Goal: Task Accomplishment & Management: Manage account settings

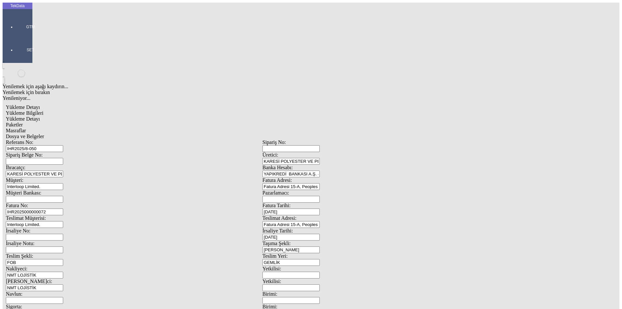
click at [63, 110] on div "Yükleme Bilgileri" at bounding box center [262, 113] width 513 height 6
click at [44, 134] on span "Dosya ve Belgeler" at bounding box center [25, 137] width 38 height 6
click at [20, 36] on div at bounding box center [31, 36] width 30 height 0
click at [99, 50] on span "Cari Hesaplar" at bounding box center [108, 55] width 18 height 11
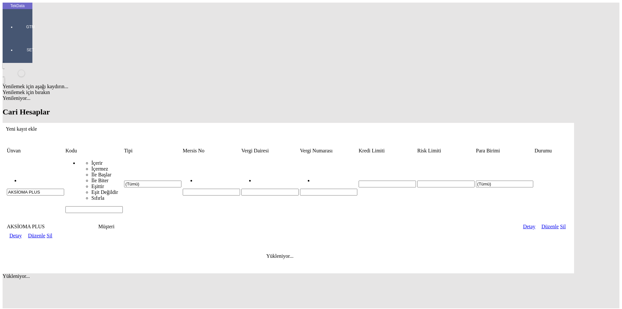
drag, startPoint x: 75, startPoint y: 51, endPoint x: 0, endPoint y: 53, distance: 74.6
click at [3, 53] on div "TekData GTM SET Yenilemek için aşağı kaydırın... Yenilemek için bırakın Yenilen…" at bounding box center [289, 156] width 572 height 306
type input "ınterloo"
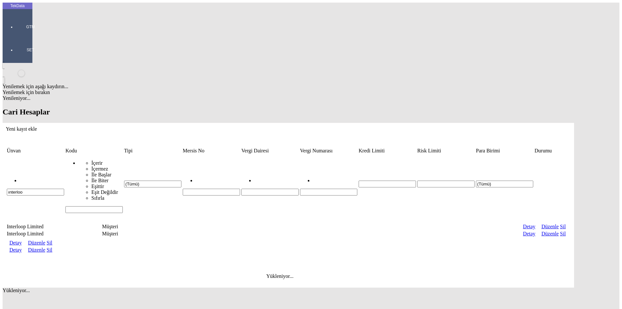
click at [22, 247] on link "Detay" at bounding box center [15, 250] width 12 height 6
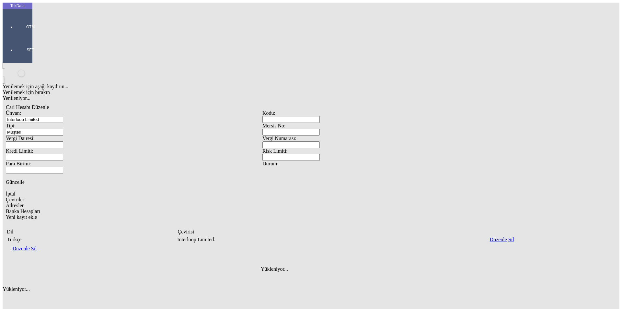
click at [24, 203] on span "Adresler" at bounding box center [15, 206] width 18 height 6
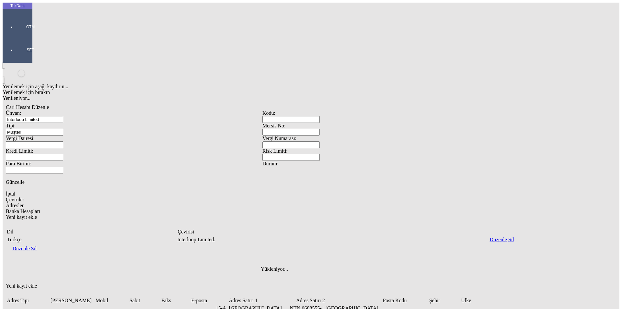
type input "[STREET_ADDRESS],"
drag, startPoint x: 388, startPoint y: 181, endPoint x: 325, endPoint y: 186, distance: 62.4
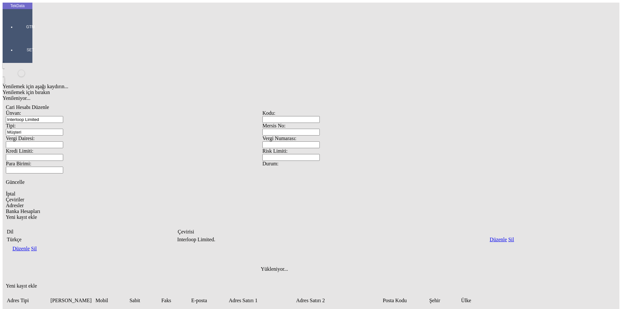
paste input "NTN 0688555-1"
type input "[GEOGRAPHIC_DATA], [GEOGRAPHIC_DATA] NTN 0688555-1"
click at [348, 261] on div "Yenilemek için aşağı kaydırın... Yenilemek için bırakın Yenileniyor... Cari Hes…" at bounding box center [263, 232] width 520 height 339
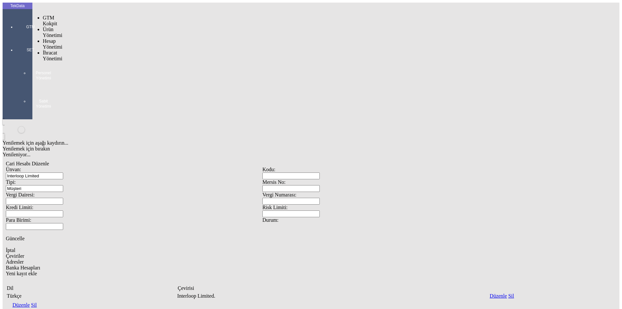
click at [18, 36] on div at bounding box center [31, 36] width 30 height 0
drag, startPoint x: 49, startPoint y: 38, endPoint x: 53, endPoint y: 38, distance: 3.6
click at [50, 50] on span "İhracat Yönetimi" at bounding box center [52, 55] width 19 height 11
click at [99, 61] on span "Yüklemeler" at bounding box center [111, 64] width 25 height 6
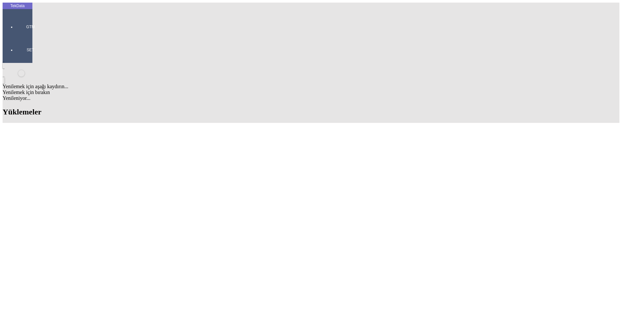
scroll to position [357, 0]
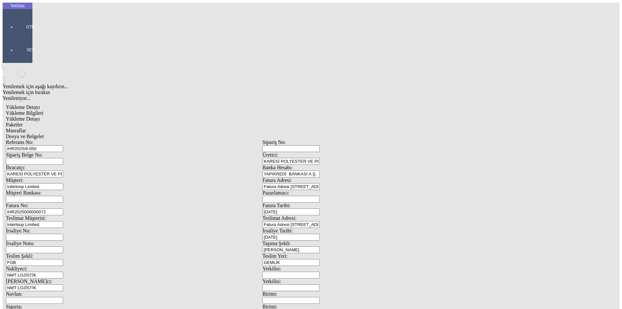
scroll to position [56, 0]
drag, startPoint x: 123, startPoint y: 47, endPoint x: 34, endPoint y: 47, distance: 88.8
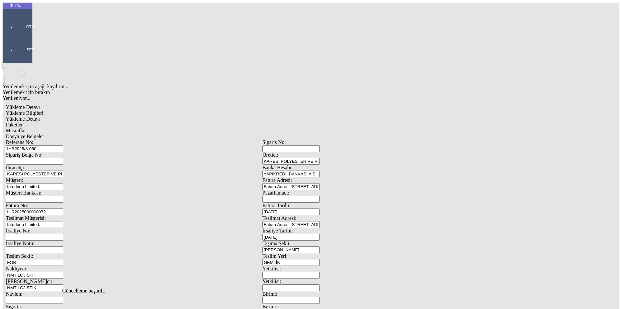
click at [34, 101] on div "Yükleme Detayı Yükleme Bilgileri Yükleme Detayı Paketler Masraflar Dosya ve Bel…" at bounding box center [263, 288] width 520 height 374
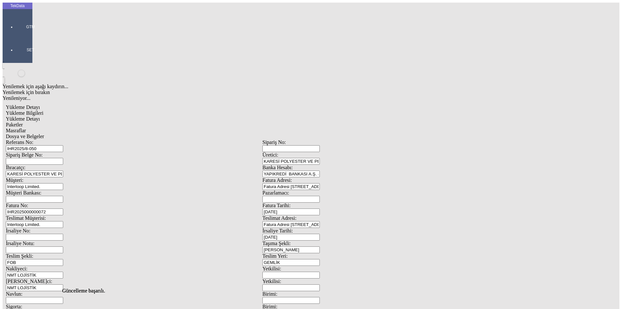
click at [44, 134] on span "Dosya ve Belgeler" at bounding box center [25, 137] width 38 height 6
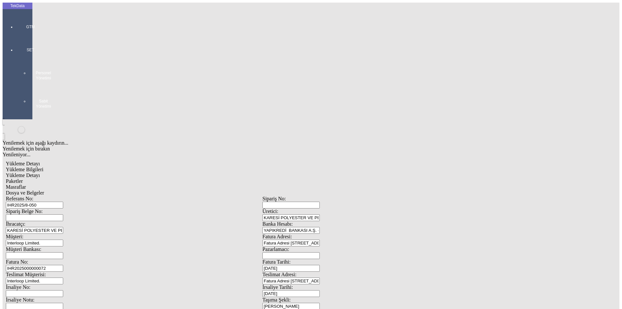
click at [43, 167] on span "Yükleme Bilgileri" at bounding box center [25, 170] width 38 height 6
click at [44, 190] on span "Dosya ve Belgeler" at bounding box center [25, 193] width 38 height 6
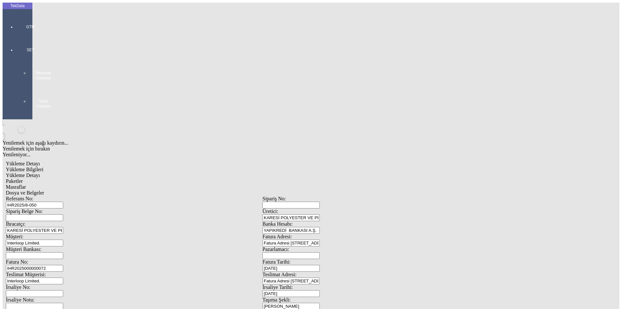
drag, startPoint x: 53, startPoint y: 211, endPoint x: 58, endPoint y: 194, distance: 17.2
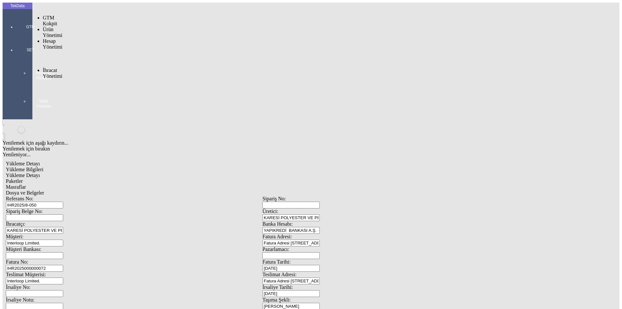
click at [16, 36] on div at bounding box center [31, 36] width 30 height 0
click at [45, 67] on span "İhracat Yönetimi" at bounding box center [52, 72] width 19 height 11
click at [99, 79] on span "Yüklemeler" at bounding box center [111, 82] width 25 height 6
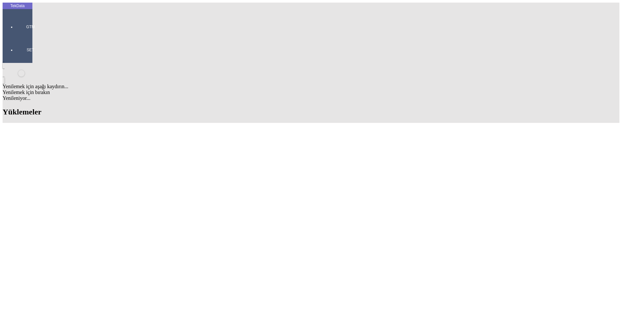
scroll to position [357, 0]
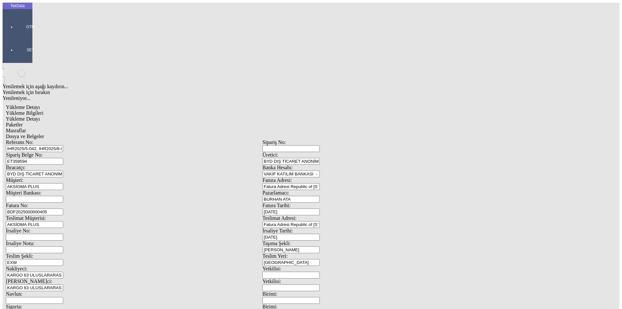
click at [63, 208] on input "BDF2025000000405" at bounding box center [34, 211] width 57 height 7
type input "BDF2025000000406"
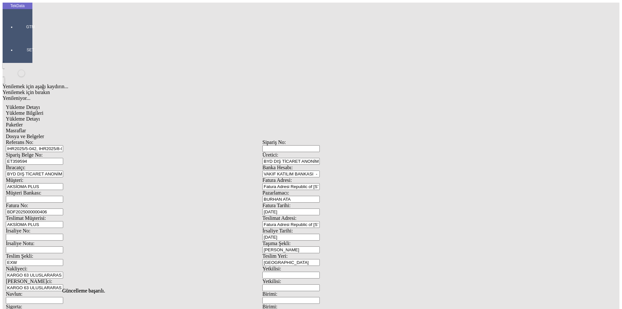
scroll to position [0, 0]
click at [40, 116] on span "Yükleme Detayı" at bounding box center [23, 119] width 34 height 6
click at [44, 134] on span "Dosya ve Belgeler" at bounding box center [25, 137] width 38 height 6
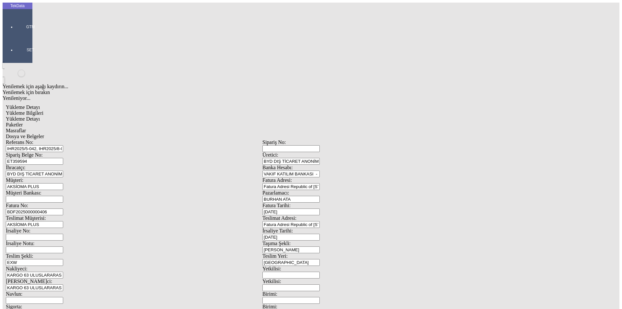
drag, startPoint x: 118, startPoint y: 60, endPoint x: 49, endPoint y: 63, distance: 69.1
click at [59, 152] on div "Sipariş Belge No: ET359594" at bounding box center [134, 158] width 257 height 13
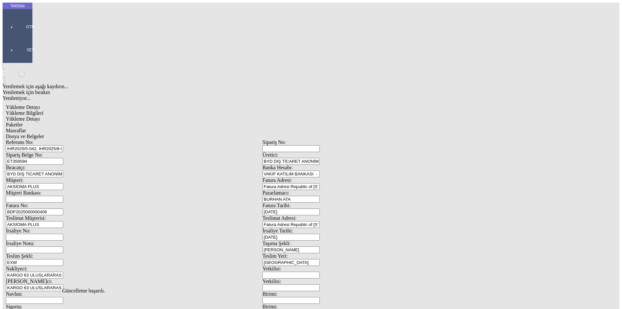
click at [44, 134] on span "Dosya ve Belgeler" at bounding box center [25, 137] width 38 height 6
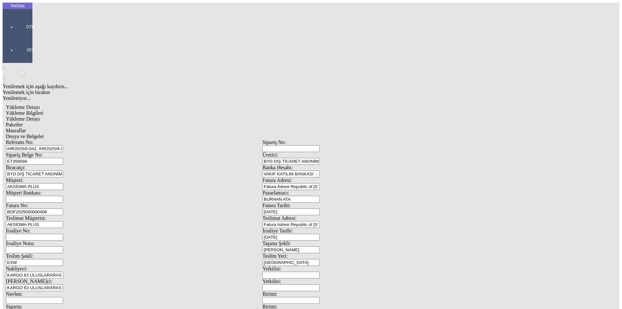
click at [44, 134] on span "Dosya ve Belgeler" at bounding box center [25, 137] width 38 height 6
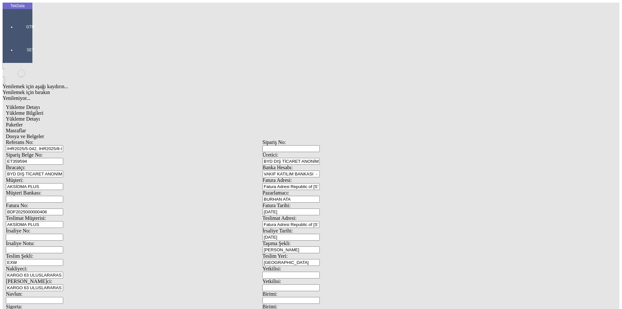
click at [43, 110] on span "Yükleme Bilgileri" at bounding box center [25, 113] width 38 height 6
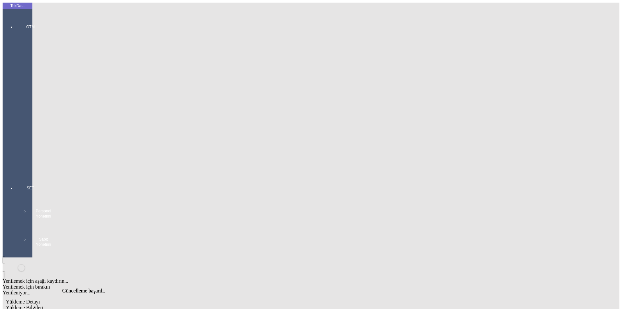
click at [17, 174] on div at bounding box center [31, 174] width 30 height 0
click at [17, 23] on div "GTM GTM Kokpit Ürün Yönetimi Hesap Yönetimi Cari Hesaplar Bankalar İhracat Yöne…" at bounding box center [31, 205] width 30 height 384
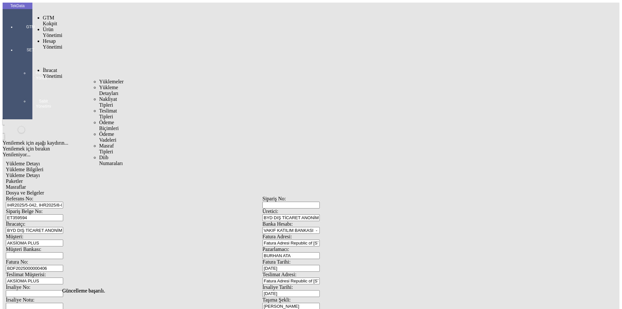
drag, startPoint x: 48, startPoint y: 39, endPoint x: 55, endPoint y: 39, distance: 7.2
click at [49, 67] on span "İhracat Yönetimi" at bounding box center [52, 72] width 19 height 11
click at [99, 79] on span "Yüklemeler" at bounding box center [111, 82] width 25 height 6
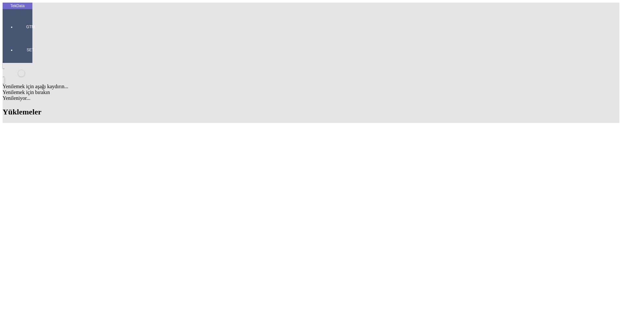
scroll to position [292, 0]
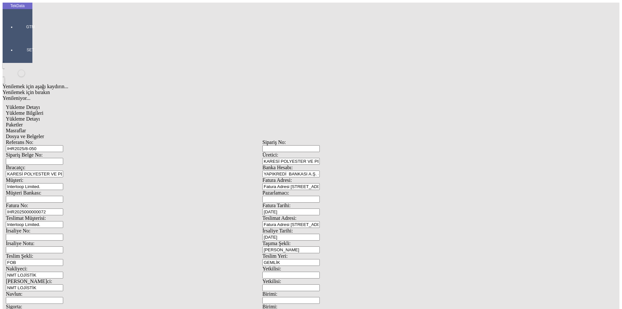
click at [263, 177] on span at bounding box center [263, 177] width 0 height 0
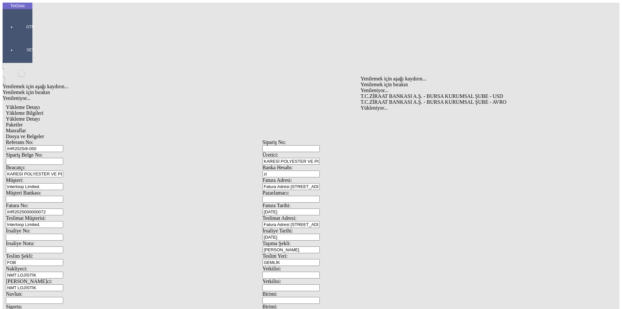
click at [387, 93] on div "T.C.ZİRAAT BANKASI A.Ş. - BURSA KURUMSAL ŞUBE - USD" at bounding box center [485, 96] width 248 height 6
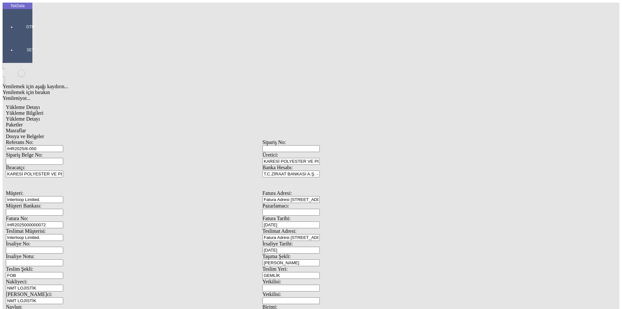
scroll to position [56, 0]
type input "T.C.ZİRAAT BANKASI A.Ş. - BURSA KURUMSAL ŞUBE - USD"
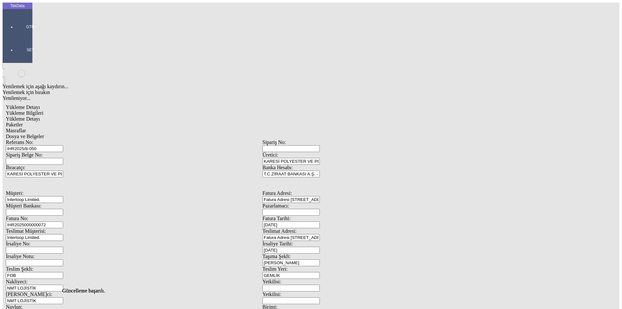
click at [44, 134] on span "Dosya ve Belgeler" at bounding box center [25, 137] width 38 height 6
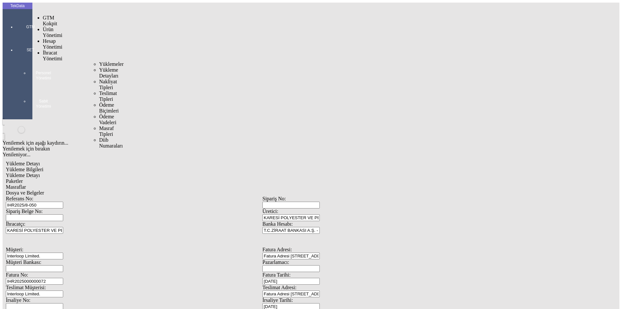
click at [51, 50] on span "İhracat Yönetimi" at bounding box center [52, 55] width 19 height 11
click at [99, 61] on span "Yüklemeler" at bounding box center [111, 64] width 25 height 6
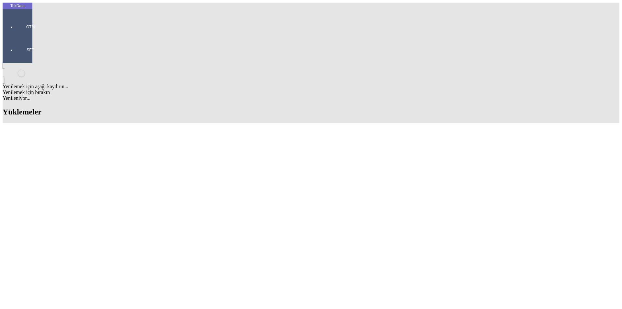
scroll to position [357, 0]
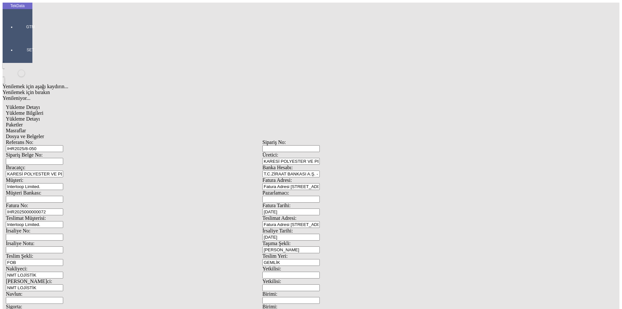
scroll to position [56, 0]
click at [44, 134] on span "Dosya ve Belgeler" at bounding box center [25, 137] width 38 height 6
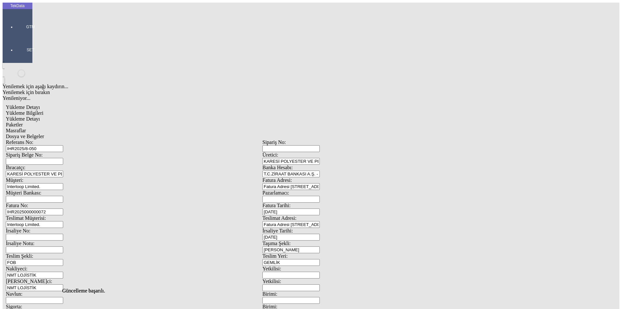
click at [44, 134] on span "Dosya ve Belgeler" at bounding box center [25, 137] width 38 height 6
drag, startPoint x: 43, startPoint y: 75, endPoint x: 78, endPoint y: 75, distance: 34.4
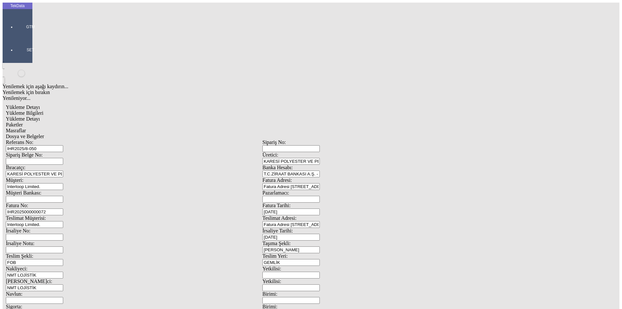
click at [43, 110] on span "Yükleme Bilgileri" at bounding box center [25, 113] width 38 height 6
click at [40, 116] on span "Yükleme Detayı" at bounding box center [23, 119] width 34 height 6
drag, startPoint x: 94, startPoint y: 134, endPoint x: 61, endPoint y: 134, distance: 33.1
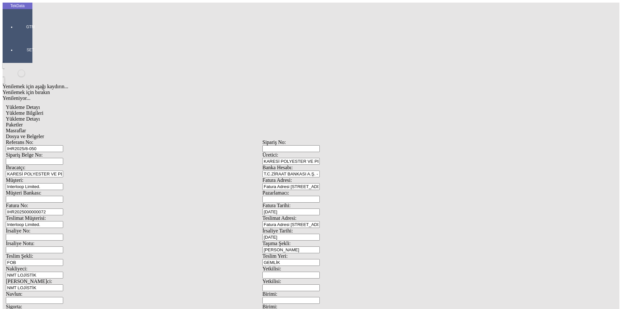
type input "4540.97"
drag, startPoint x: 103, startPoint y: 139, endPoint x: 52, endPoint y: 142, distance: 50.7
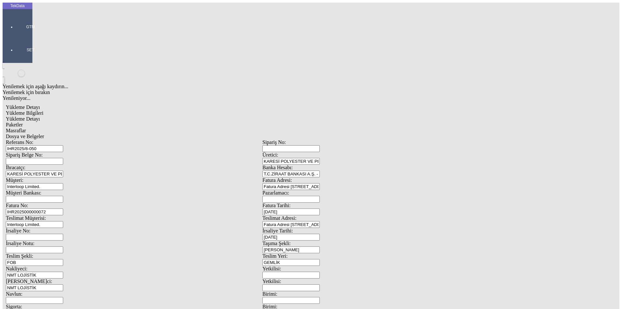
type input "2174.34"
drag, startPoint x: 98, startPoint y: 152, endPoint x: 50, endPoint y: 153, distance: 48.3
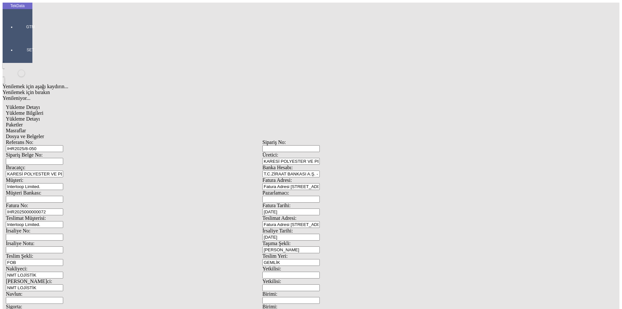
type input "7830.96"
drag, startPoint x: 88, startPoint y: 159, endPoint x: 35, endPoint y: 159, distance: 53.2
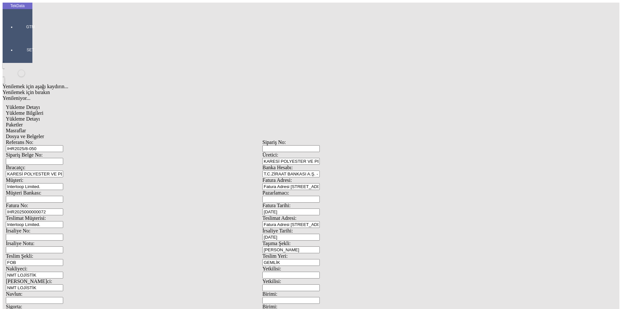
type input "4414.58"
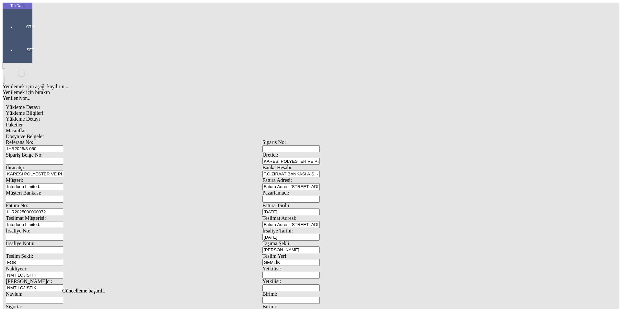
click at [23, 122] on span "Paketler" at bounding box center [14, 125] width 17 height 6
click at [26, 128] on span "Masraflar" at bounding box center [16, 131] width 20 height 6
click at [44, 134] on span "Dosya ve Belgeler" at bounding box center [25, 137] width 38 height 6
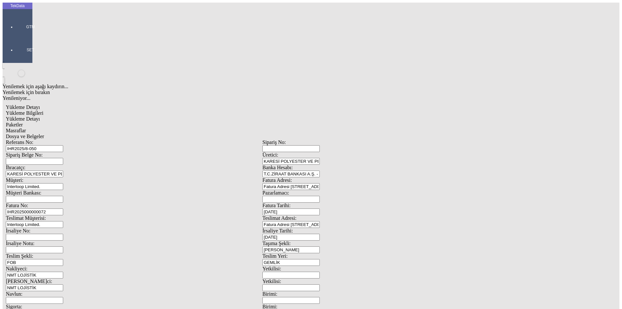
drag, startPoint x: 9, startPoint y: 111, endPoint x: 68, endPoint y: 81, distance: 66.4
click at [9, 63] on app-side-navigation-menu "TekData GTM SET" at bounding box center [18, 33] width 30 height 60
click at [44, 134] on span "Dosya ve Belgeler" at bounding box center [25, 137] width 38 height 6
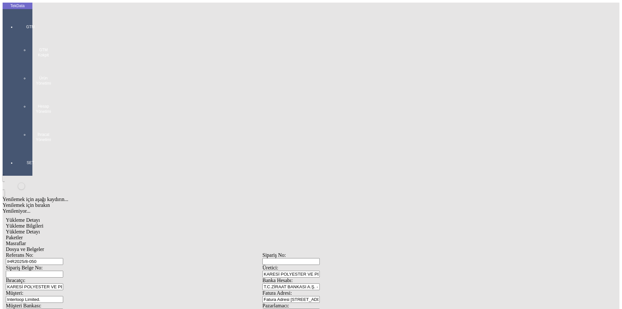
drag, startPoint x: 12, startPoint y: 22, endPoint x: 48, endPoint y: 28, distance: 36.4
click at [16, 22] on div "GTM GTM Kokpit Ürün Yönetimi Hesap Yönetimi İhracat Yönetimi" at bounding box center [31, 81] width 30 height 136
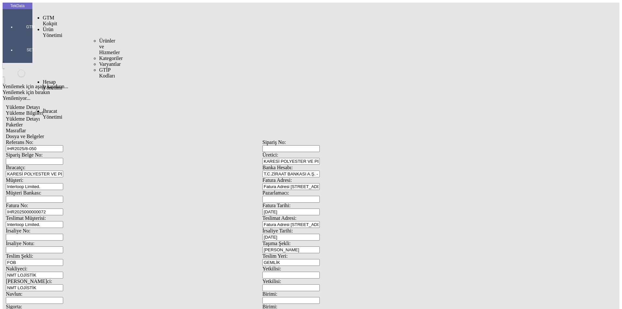
drag, startPoint x: 97, startPoint y: 22, endPoint x: 143, endPoint y: 24, distance: 46.1
click at [99, 38] on span "Ürünler ve Hizmetler" at bounding box center [109, 46] width 21 height 17
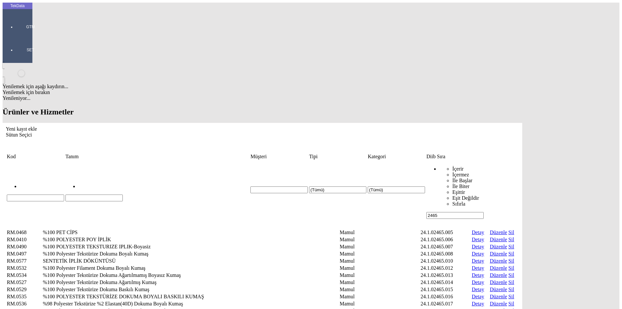
click at [512, 160] on tr "(Tümü) (Tümü) İçerir İçermez İle Başlar İle Biter Eşittir Eşit Değildir Sıfırla…" at bounding box center [262, 189] width 512 height 59
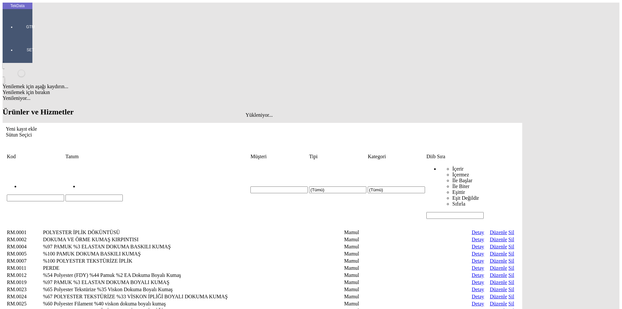
click at [93, 194] on input "Hücreyi Filtrele" at bounding box center [93, 197] width 57 height 7
type input "kartela"
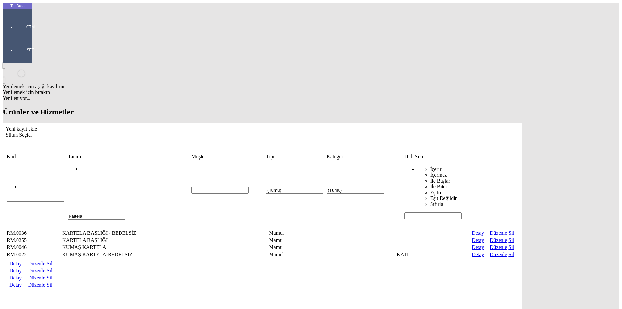
click at [22, 275] on link "Detay" at bounding box center [15, 278] width 12 height 6
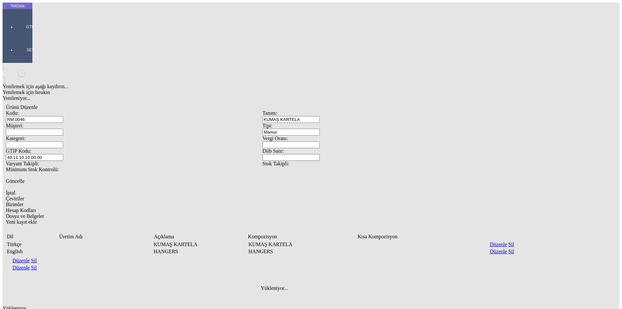
drag, startPoint x: 429, startPoint y: 33, endPoint x: 319, endPoint y: 31, distance: 109.9
click at [319, 110] on div "Kodu: RM.0046 Tanım: KUMAŞ KARTELA" at bounding box center [262, 116] width 513 height 13
drag, startPoint x: 127, startPoint y: 73, endPoint x: 64, endPoint y: 71, distance: 63.6
click at [64, 148] on div "GTIP Kodu: 49.11.10.10.00.00" at bounding box center [134, 154] width 257 height 13
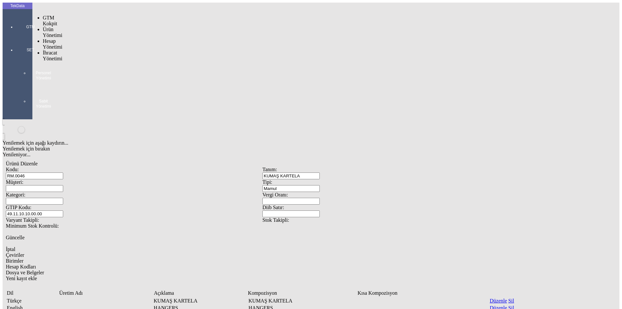
click at [16, 36] on div at bounding box center [31, 36] width 30 height 0
drag, startPoint x: 50, startPoint y: 34, endPoint x: 54, endPoint y: 37, distance: 4.6
click at [53, 50] on div "İhracat Yönetimi" at bounding box center [51, 56] width 17 height 12
drag, startPoint x: 54, startPoint y: 37, endPoint x: 66, endPoint y: 37, distance: 12.3
click at [55, 50] on span "İhracat Yönetimi" at bounding box center [52, 55] width 19 height 11
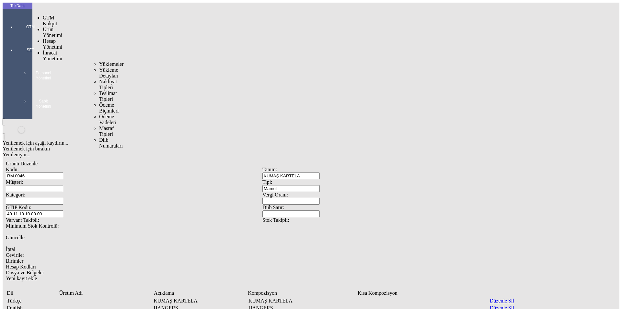
click at [99, 61] on span "Yüklemeler" at bounding box center [111, 64] width 25 height 6
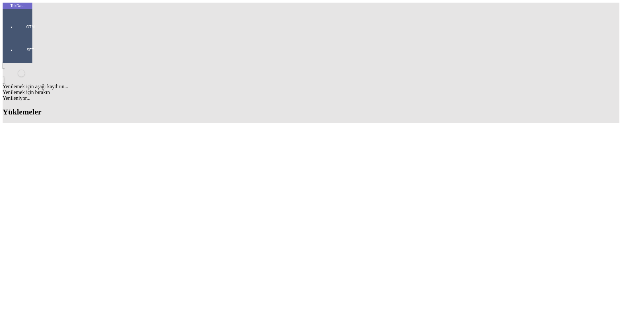
scroll to position [259, 0]
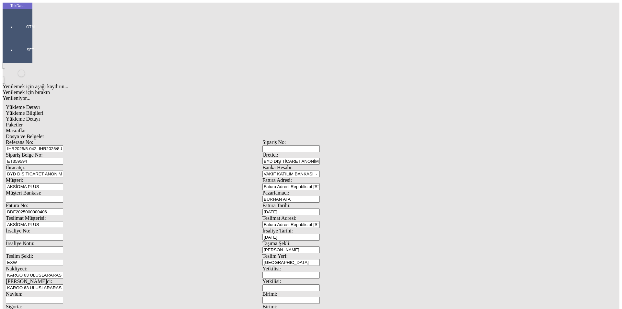
scroll to position [56, 0]
click at [44, 134] on span "Dosya ve Belgeler" at bounding box center [25, 137] width 38 height 6
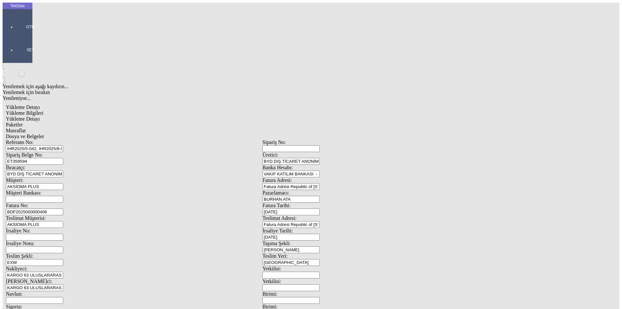
click at [44, 134] on span "Dosya ve Belgeler" at bounding box center [25, 137] width 38 height 6
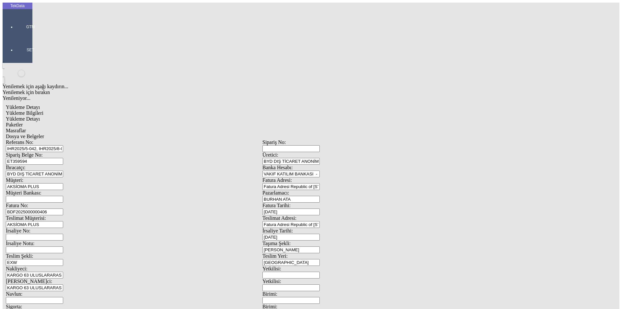
drag, startPoint x: 217, startPoint y: 194, endPoint x: 130, endPoint y: 50, distance: 169.1
click at [43, 110] on span "Yükleme Bilgileri" at bounding box center [25, 113] width 38 height 6
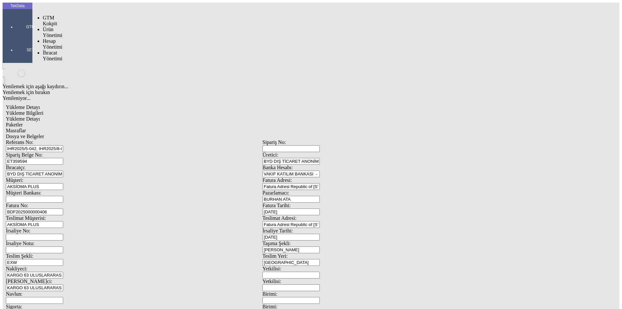
click at [18, 36] on div at bounding box center [31, 36] width 30 height 0
click at [51, 50] on span "İhracat Yönetimi" at bounding box center [52, 55] width 19 height 11
click at [99, 61] on span "Yüklemeler" at bounding box center [111, 64] width 25 height 6
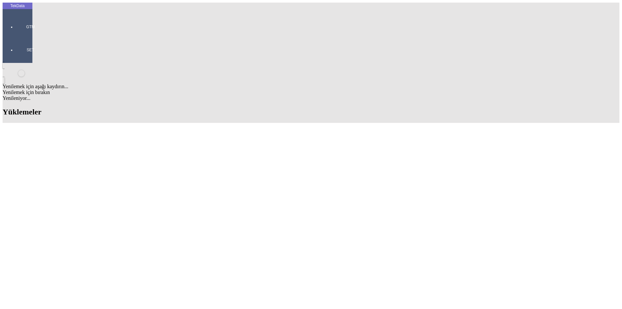
scroll to position [292, 0]
drag, startPoint x: 202, startPoint y: 126, endPoint x: 179, endPoint y: 129, distance: 23.9
copy tr "ET358851"
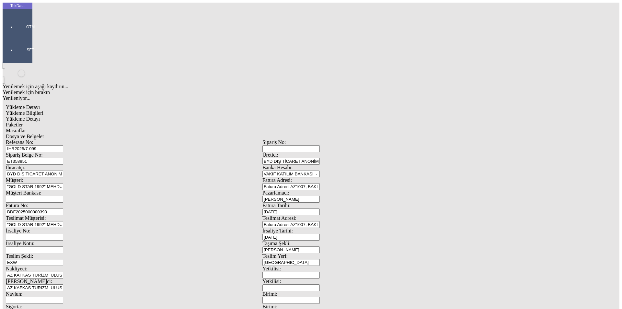
drag, startPoint x: 129, startPoint y: 48, endPoint x: 22, endPoint y: 48, distance: 107.0
click at [22, 48] on div "TekData GTM SET Yenilemek için aşağı kaydırın... Yenilemek için bırakın Yenilen…" at bounding box center [263, 257] width 520 height 508
paste input "8-003, IHR2025/8-063"
type input "IHR2025/8-003, IHR2025/8-063"
drag, startPoint x: 112, startPoint y: 59, endPoint x: 63, endPoint y: 59, distance: 49.6
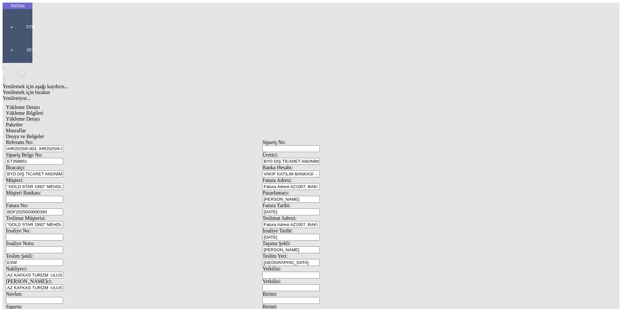
click at [63, 152] on div "Sipariş Belge No: ET358851" at bounding box center [134, 158] width 257 height 13
paste input "9820"
type input "ET359820"
click at [63, 208] on input "BDF2025000000393" at bounding box center [34, 211] width 57 height 7
type input "BDF2025000000"
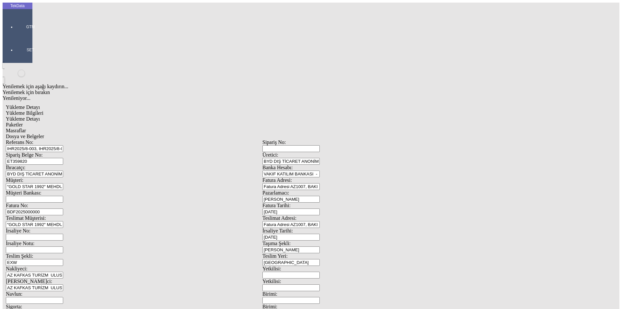
type input "[DATE]"
drag, startPoint x: 413, startPoint y: 131, endPoint x: 313, endPoint y: 131, distance: 99.8
click at [313, 228] on div "İrsaliye No: İrsaliye Tarihi: [DATE]" at bounding box center [262, 234] width 513 height 13
click at [6, 278] on span at bounding box center [6, 278] width 0 height 0
type input "[DATE]"
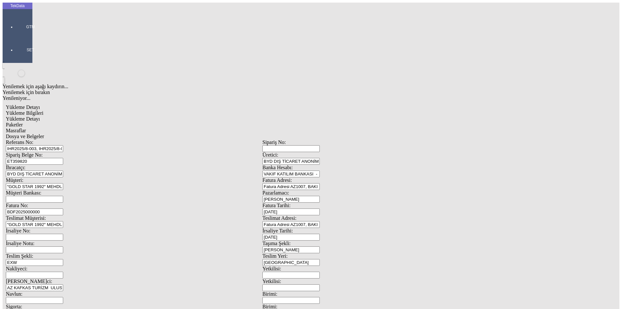
click at [63, 272] on input "Nakliyeci:" at bounding box center [34, 275] width 57 height 7
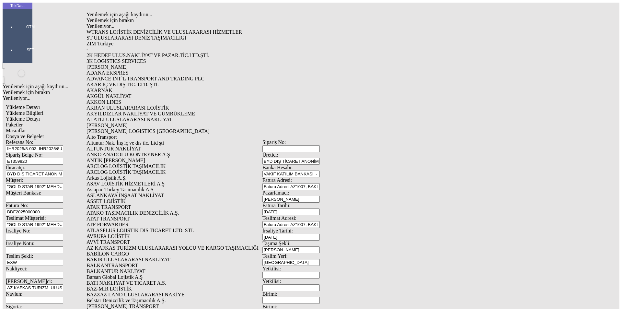
click at [63, 272] on input "Nakliyeci:" at bounding box center [34, 275] width 57 height 7
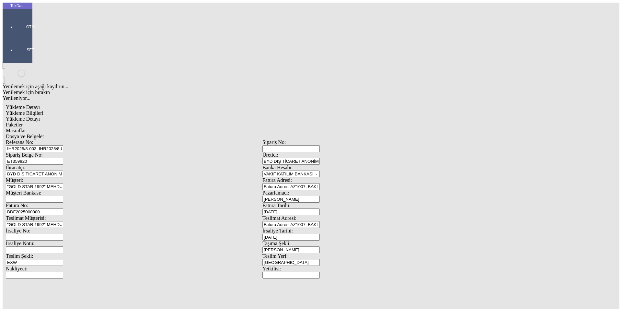
click at [63, 272] on input "Nakliyeci:" at bounding box center [34, 275] width 57 height 7
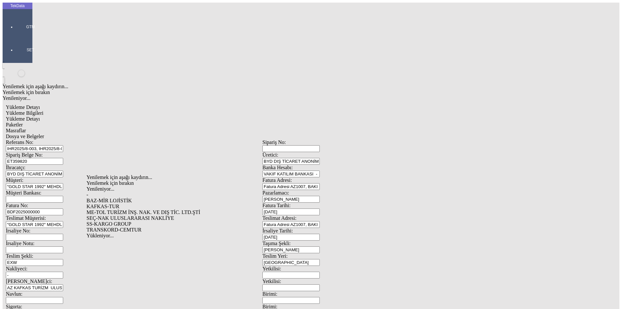
click at [94, 192] on div "-" at bounding box center [203, 195] width 232 height 6
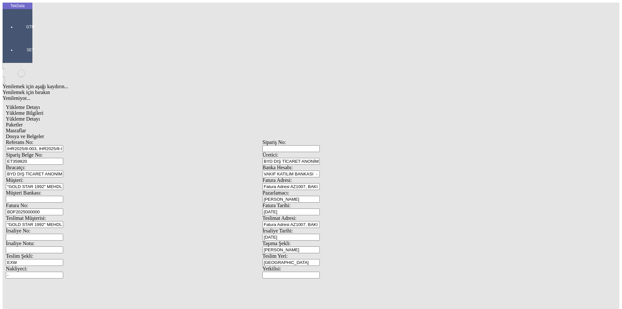
type input "-"
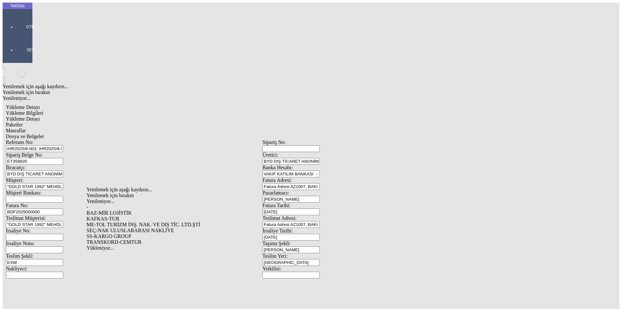
click at [109, 204] on div "-" at bounding box center [203, 207] width 232 height 6
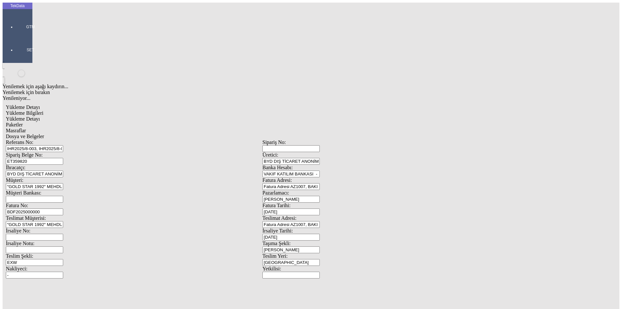
type input "-"
drag, startPoint x: 133, startPoint y: 218, endPoint x: 45, endPoint y: 210, distance: 87.5
type input "[DATE]"
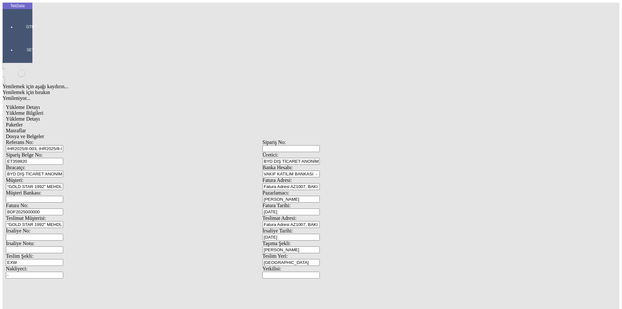
drag, startPoint x: 89, startPoint y: 231, endPoint x: 56, endPoint y: 232, distance: 33.1
drag, startPoint x: 147, startPoint y: 206, endPoint x: 131, endPoint y: 228, distance: 27.1
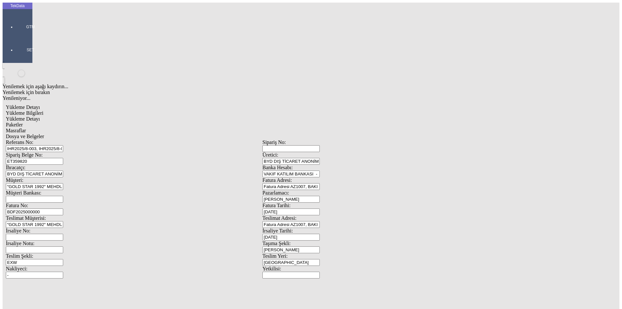
drag, startPoint x: 138, startPoint y: 226, endPoint x: 43, endPoint y: 217, distance: 95.7
type input "[DATE]"
drag, startPoint x: 127, startPoint y: 249, endPoint x: 76, endPoint y: 246, distance: 50.3
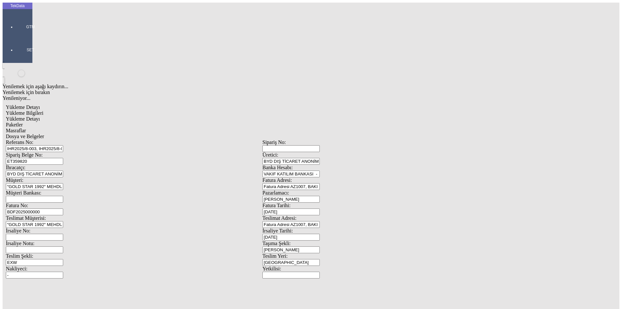
type input "24583.13"
drag, startPoint x: 403, startPoint y: 253, endPoint x: 339, endPoint y: 255, distance: 64.2
type input "24782.68"
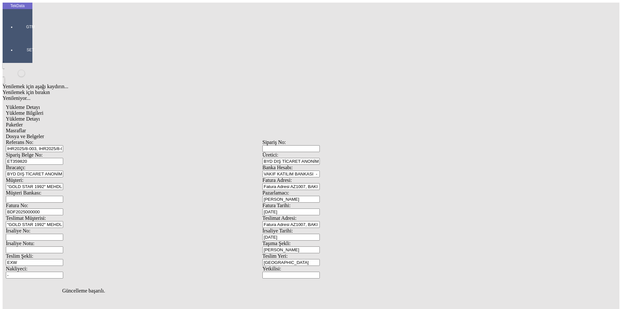
scroll to position [0, 0]
click at [40, 116] on span "Yükleme Detayı" at bounding box center [23, 119] width 34 height 6
type input "Amerikan Doları"
type input "2024/D1-02465"
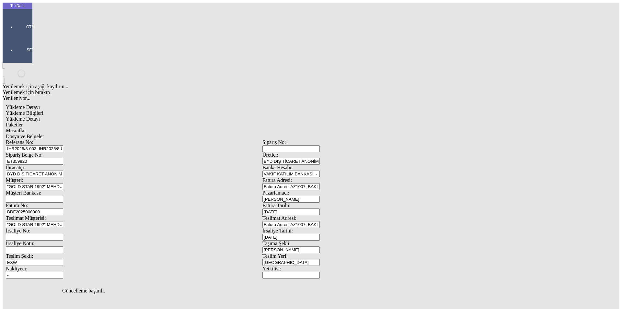
drag, startPoint x: 111, startPoint y: 95, endPoint x: 10, endPoint y: 98, distance: 100.9
type input "27200"
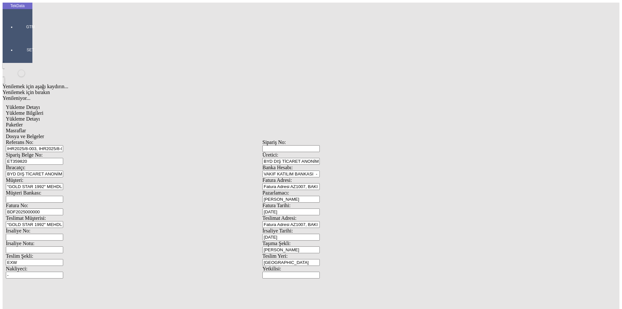
type input "220"
drag, startPoint x: 378, startPoint y: 120, endPoint x: 328, endPoint y: 122, distance: 49.9
type input "9116.7"
drag, startPoint x: 49, startPoint y: 128, endPoint x: 34, endPoint y: 129, distance: 14.9
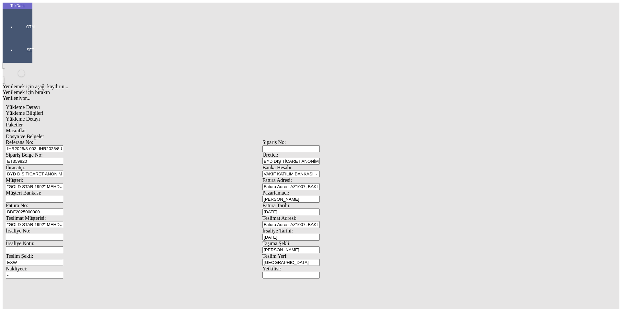
type input "9184.7"
drag, startPoint x: 573, startPoint y: 157, endPoint x: 580, endPoint y: 157, distance: 6.5
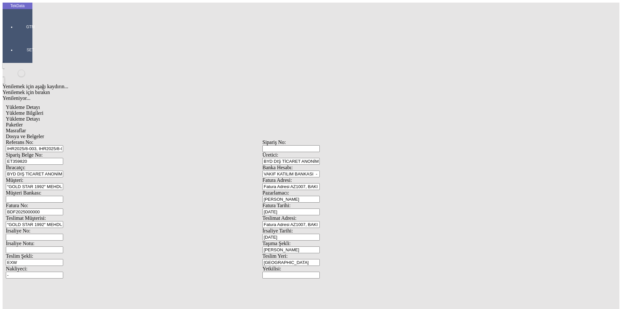
drag, startPoint x: 90, startPoint y: 105, endPoint x: 33, endPoint y: 104, distance: 57.1
type input "7838.4"
drag, startPoint x: 88, startPoint y: 117, endPoint x: 40, endPoint y: 118, distance: 48.0
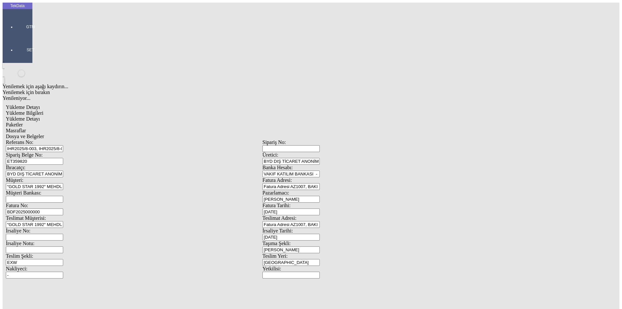
type input "1.1"
drag, startPoint x: 93, startPoint y: 130, endPoint x: 62, endPoint y: 130, distance: 31.4
type input "320"
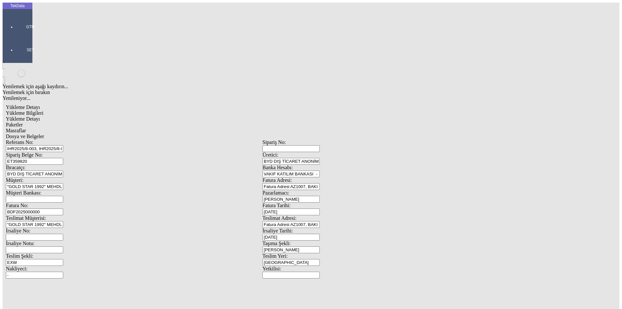
drag, startPoint x: 385, startPoint y: 133, endPoint x: 340, endPoint y: 133, distance: 44.7
type input "3790.28"
drag, startPoint x: 81, startPoint y: 141, endPoint x: 22, endPoint y: 144, distance: 58.8
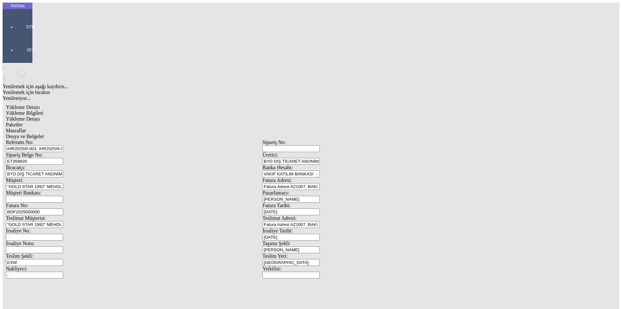
type input "3819.83"
drag, startPoint x: 97, startPoint y: 114, endPoint x: 24, endPoint y: 115, distance: 72.6
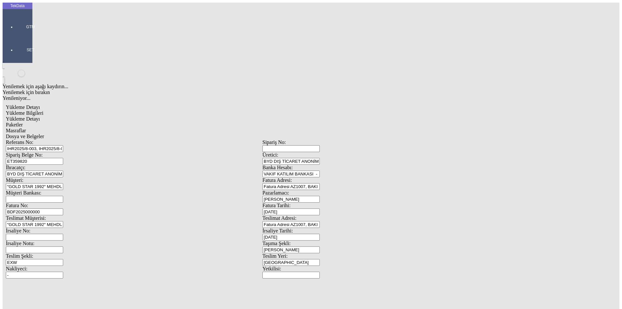
type input "27200"
drag, startPoint x: 79, startPoint y: 124, endPoint x: 42, endPoint y: 128, distance: 37.2
type input "1.05"
drag, startPoint x: 64, startPoint y: 135, endPoint x: 22, endPoint y: 133, distance: 41.5
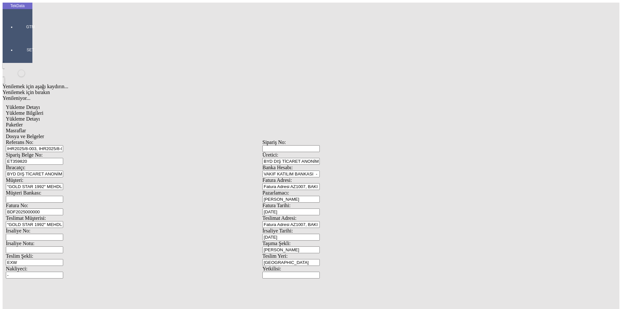
type input "280"
drag, startPoint x: 375, startPoint y: 139, endPoint x: 324, endPoint y: 138, distance: 51.2
type input "11676.15"
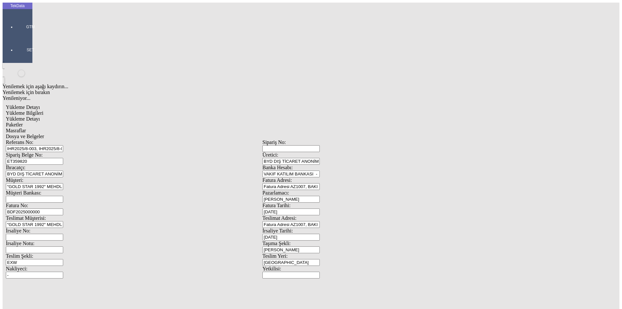
drag, startPoint x: 96, startPoint y: 149, endPoint x: 17, endPoint y: 148, distance: 79.1
type input "11778.15"
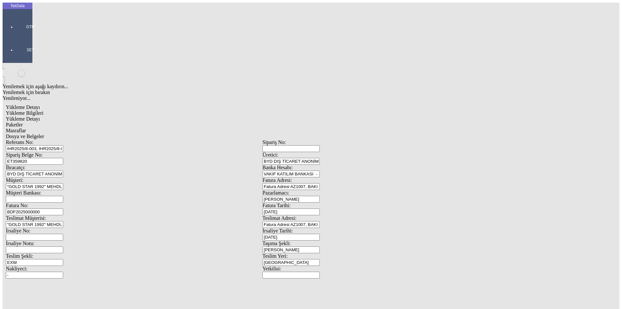
click at [156, 122] on div "Paketler" at bounding box center [262, 125] width 513 height 6
click at [26, 128] on span "Masraflar" at bounding box center [16, 131] width 20 height 6
click at [218, 134] on div "Dosya ve Belgeler" at bounding box center [262, 137] width 513 height 6
click at [241, 134] on div "Dosya ve Belgeler" at bounding box center [262, 137] width 513 height 6
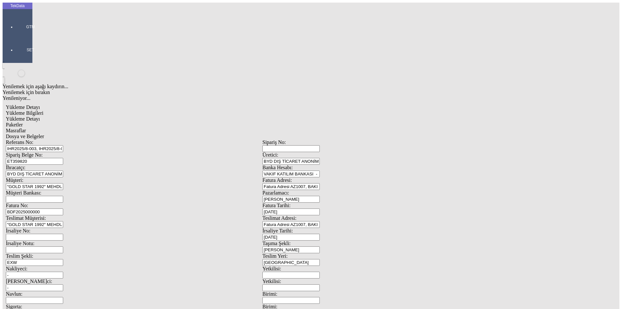
drag, startPoint x: 121, startPoint y: 250, endPoint x: 148, endPoint y: 238, distance: 30.1
drag, startPoint x: 176, startPoint y: 204, endPoint x: 168, endPoint y: 217, distance: 15.8
